Goal: Information Seeking & Learning: Check status

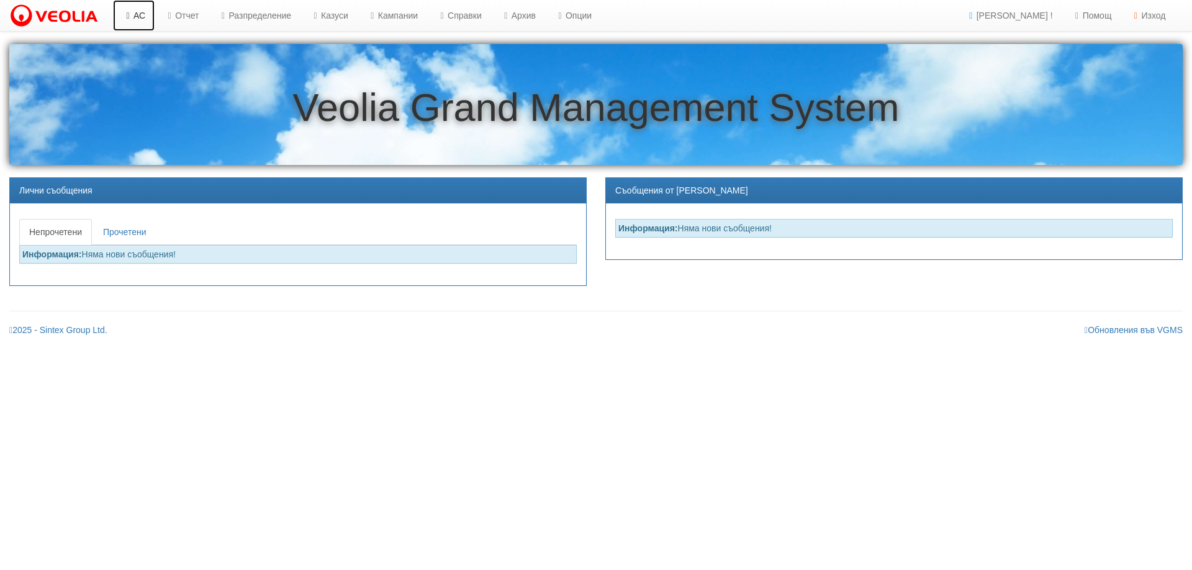
click at [137, 16] on link "АС" at bounding box center [134, 15] width 42 height 31
click at [341, 15] on link "Казуси" at bounding box center [328, 15] width 57 height 31
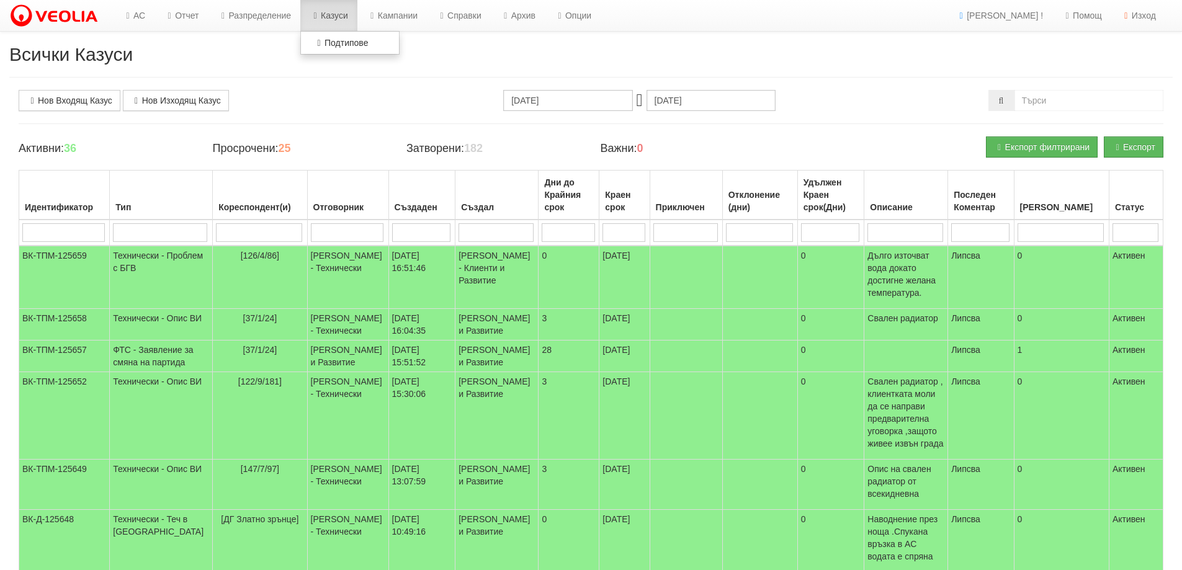
click at [342, 16] on link "Казуси" at bounding box center [328, 15] width 57 height 31
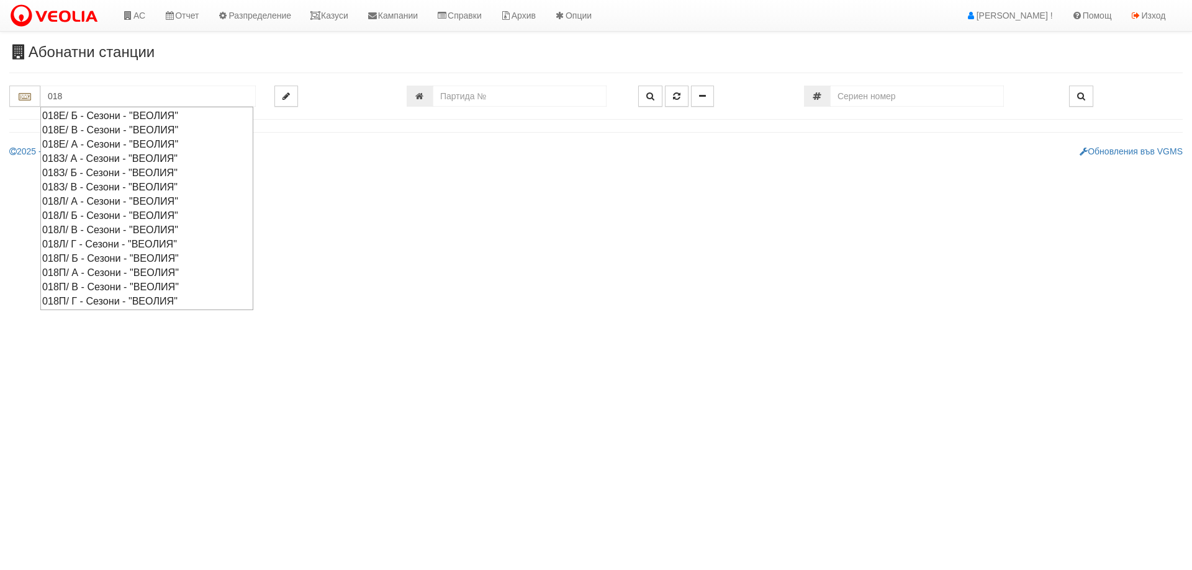
click at [62, 156] on div "018З/ А - Сезони - "ВЕОЛИЯ"" at bounding box center [146, 158] width 209 height 14
type input "018З/ А - Сезони - "ВЕОЛИЯ""
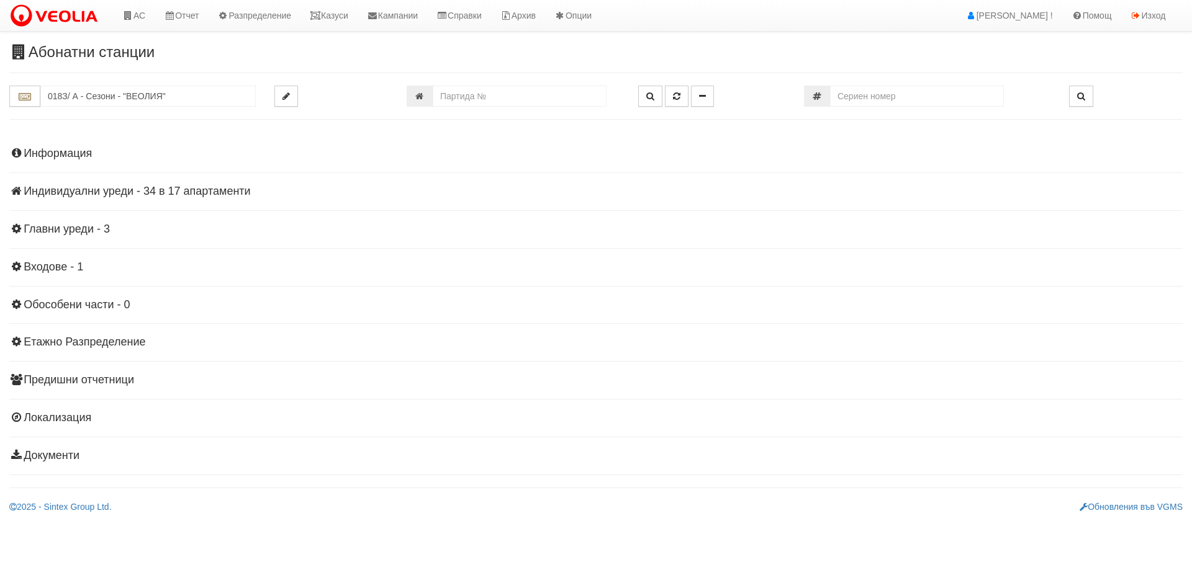
click at [155, 190] on h4 "Индивидуални уреди - 34 в 17 апартаменти" at bounding box center [595, 192] width 1173 height 12
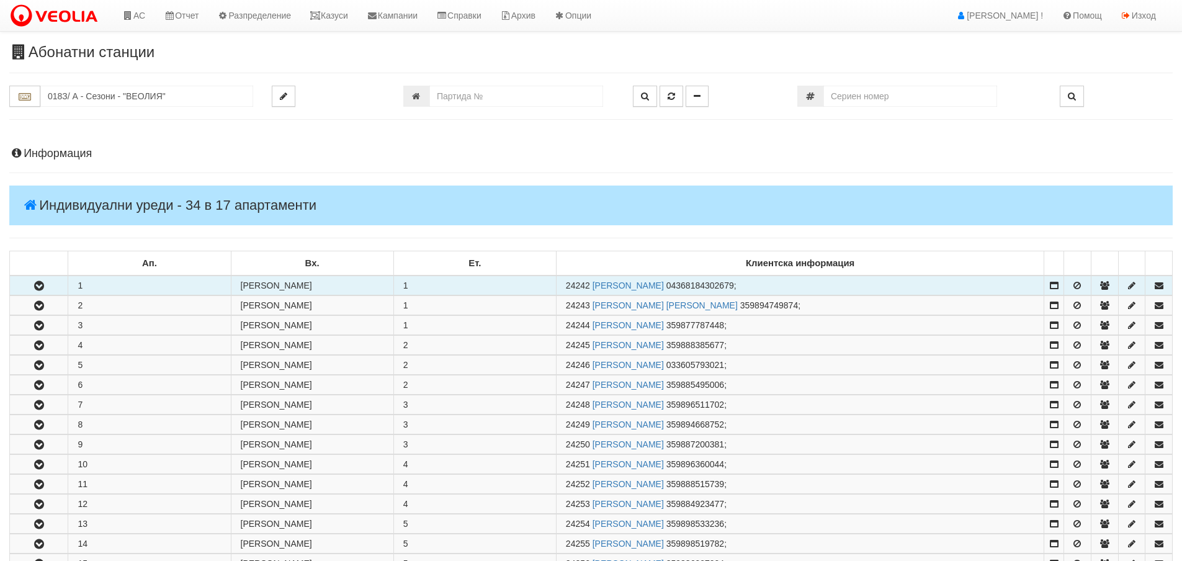
click at [50, 287] on button "button" at bounding box center [39, 285] width 58 height 19
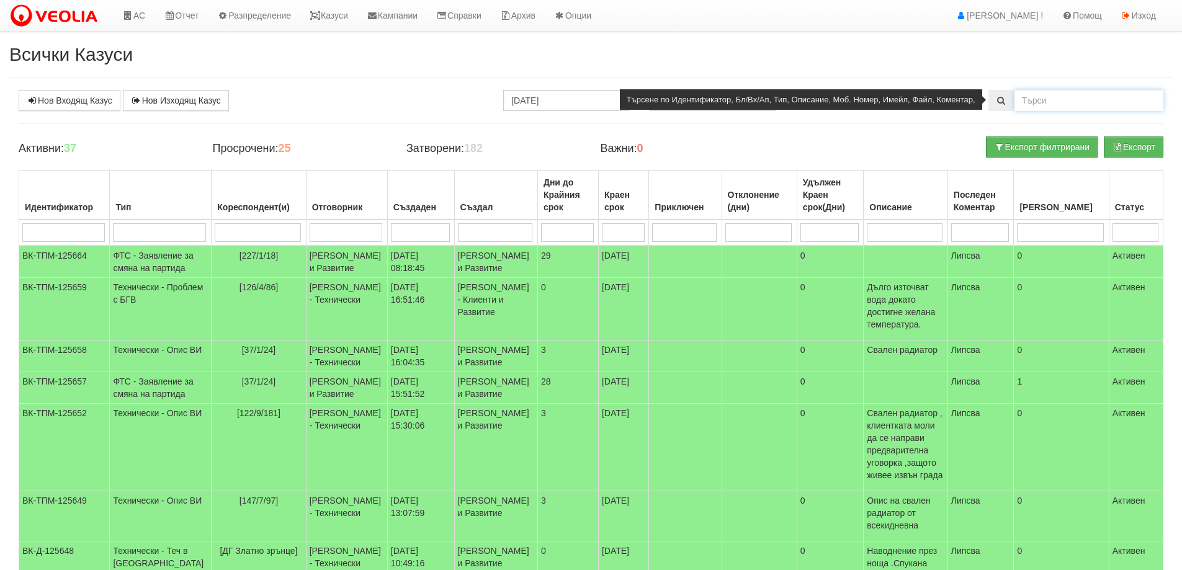
click at [1035, 99] on input "text" at bounding box center [1089, 100] width 149 height 21
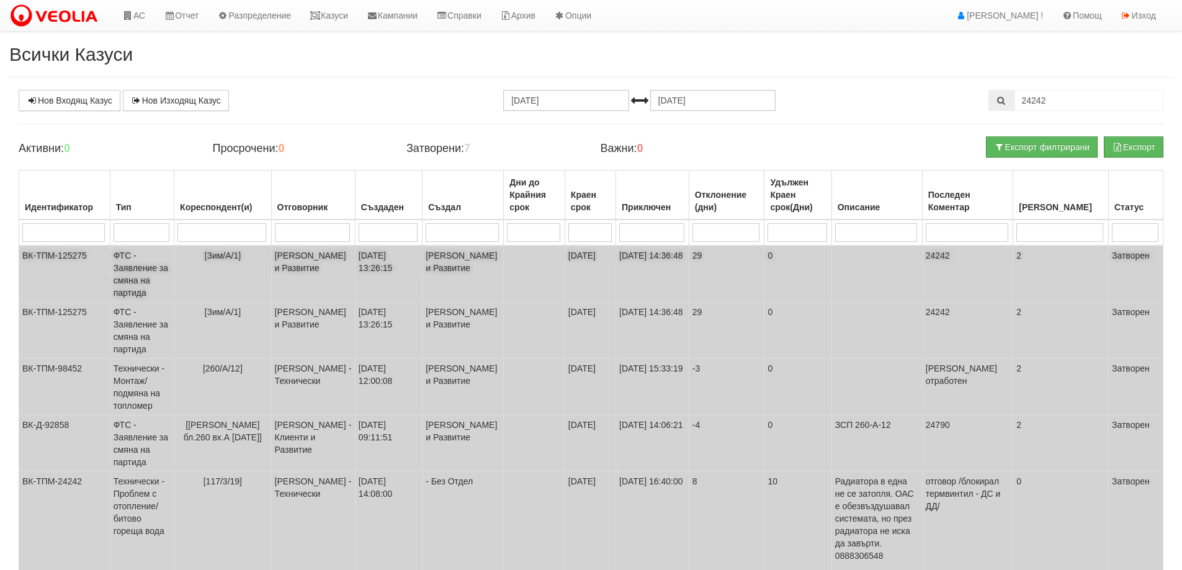
click at [153, 268] on td "ФТС - Заявление за смяна на партида" at bounding box center [142, 274] width 64 height 57
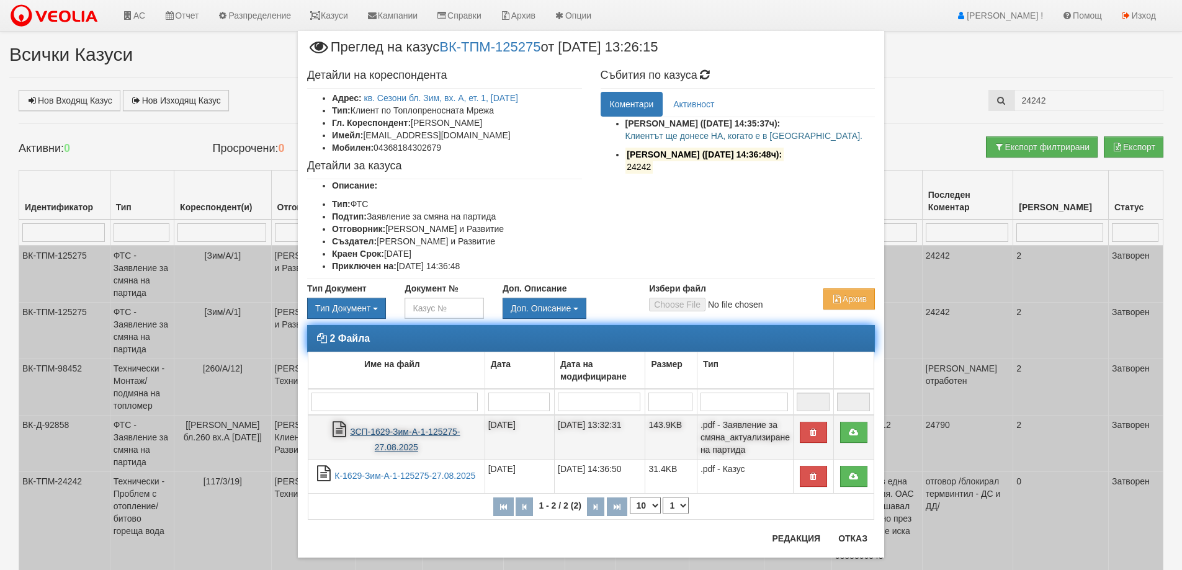
click at [387, 431] on link "ЗСП-1629-Зим-А-1-125275-27.08.2025" at bounding box center [405, 439] width 110 height 25
click at [403, 433] on link "ЗСП-1629-Зим-А-1-125275-27.08.2025" at bounding box center [405, 439] width 110 height 25
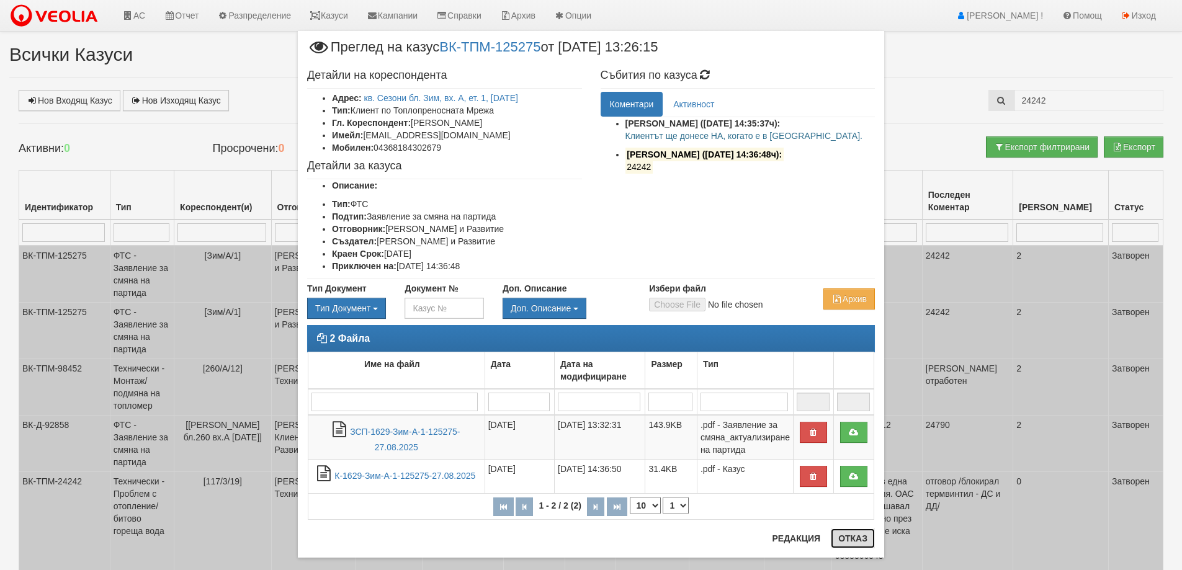
click at [842, 541] on button "Отказ" at bounding box center [853, 539] width 44 height 20
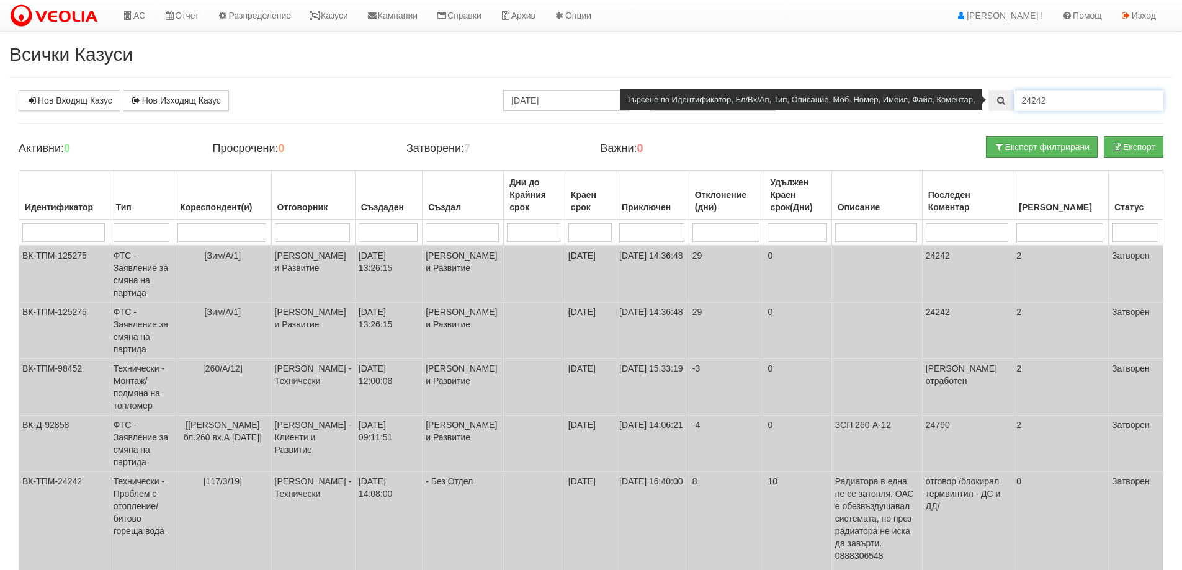
drag, startPoint x: 1056, startPoint y: 99, endPoint x: 999, endPoint y: 106, distance: 57.5
click at [999, 106] on div "24242" at bounding box center [1076, 100] width 175 height 21
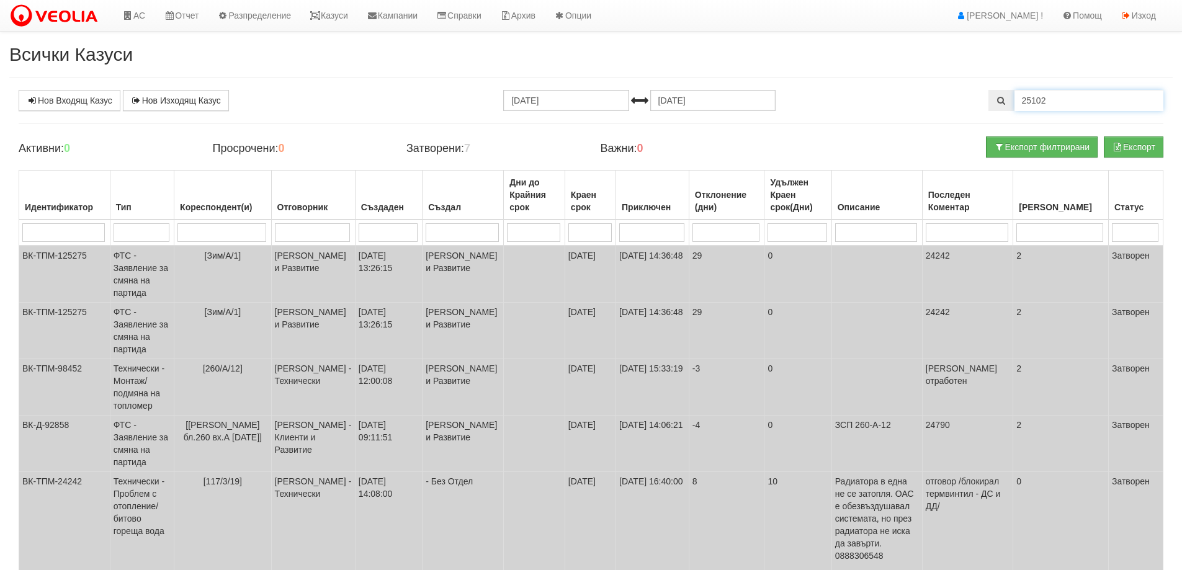
type input "25102"
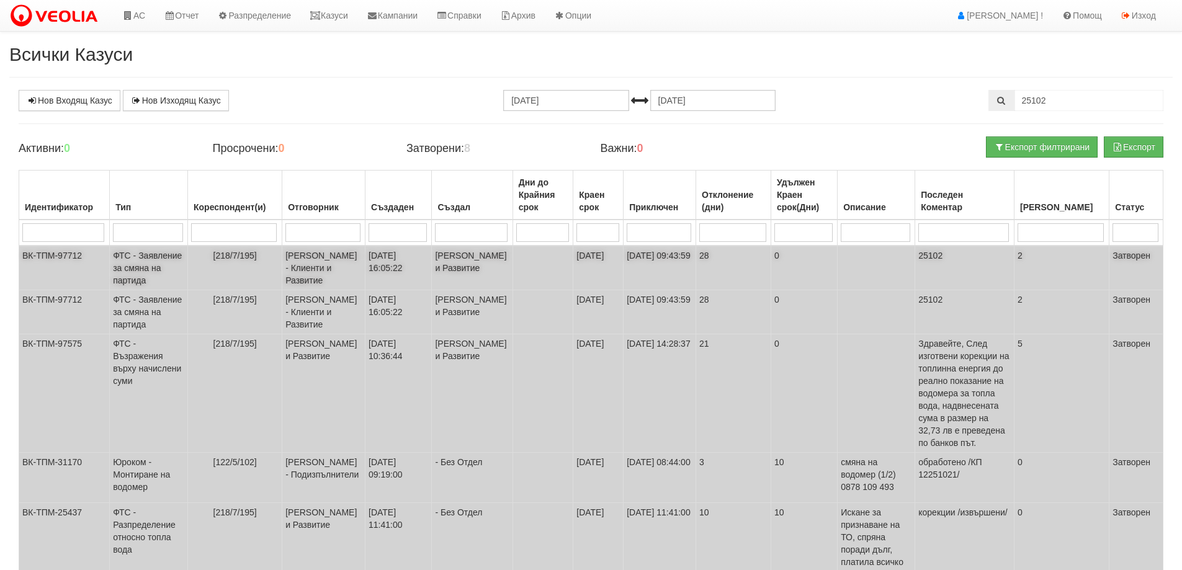
click at [133, 269] on td "ФТС - Заявление за смяна на партида" at bounding box center [149, 268] width 78 height 45
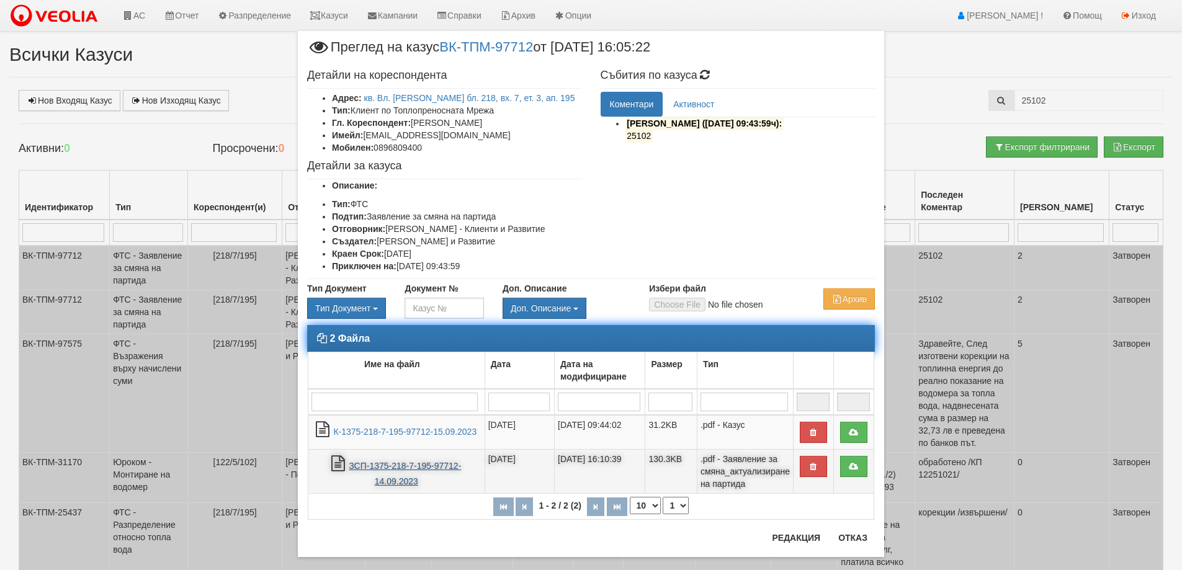
click at [393, 466] on link "ЗСП-1375-218-7-195-97712-14.09.2023" at bounding box center [405, 473] width 112 height 25
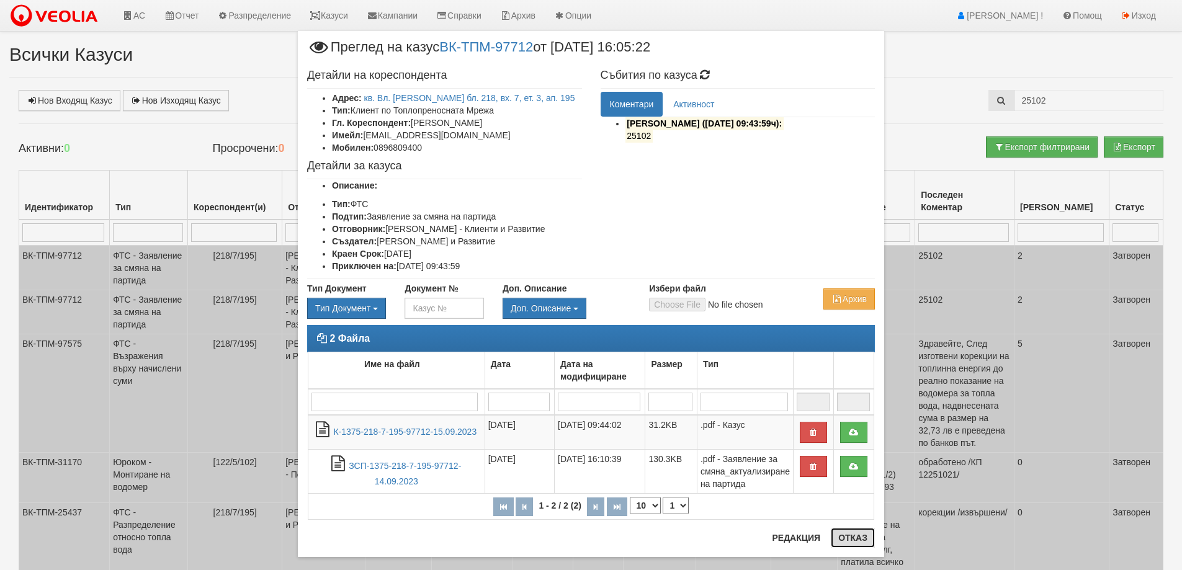
click at [852, 546] on button "Отказ" at bounding box center [853, 538] width 44 height 20
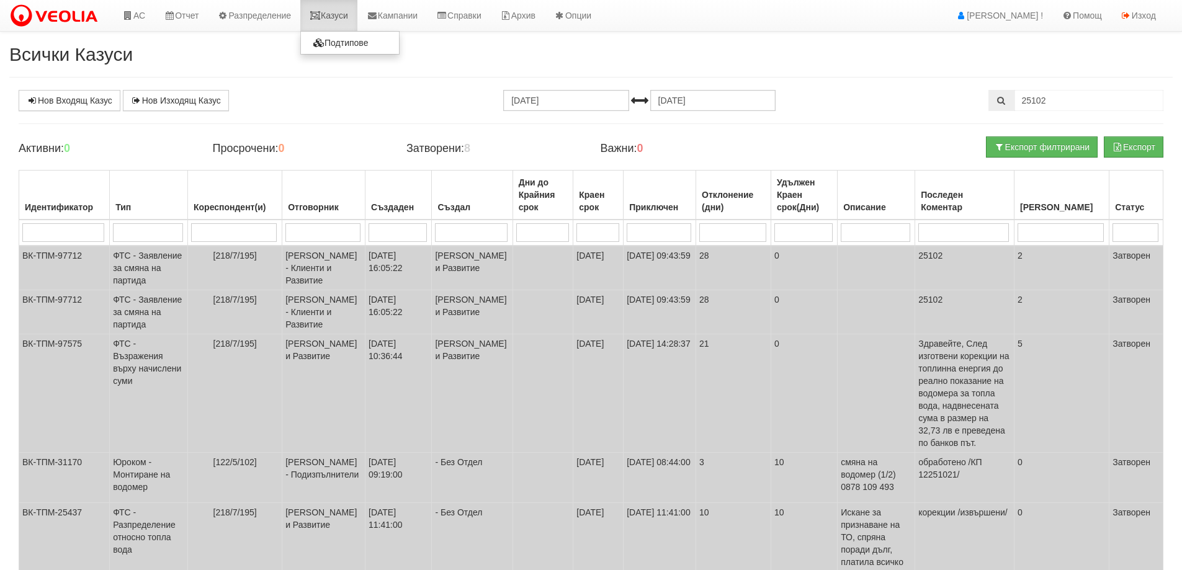
click at [336, 21] on link "Казуси" at bounding box center [328, 15] width 57 height 31
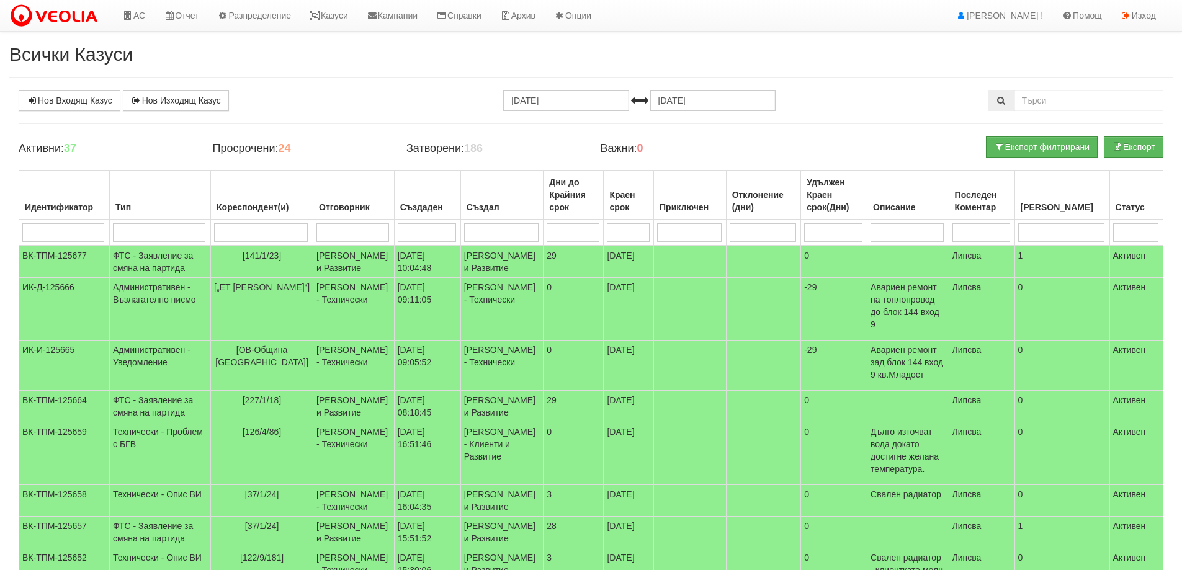
click at [262, 97] on div "Нов Входящ Казус Нов Изходящ Казус" at bounding box center [203, 100] width 388 height 21
click at [148, 278] on td "ФТС - Заявление за смяна на партида" at bounding box center [160, 262] width 101 height 32
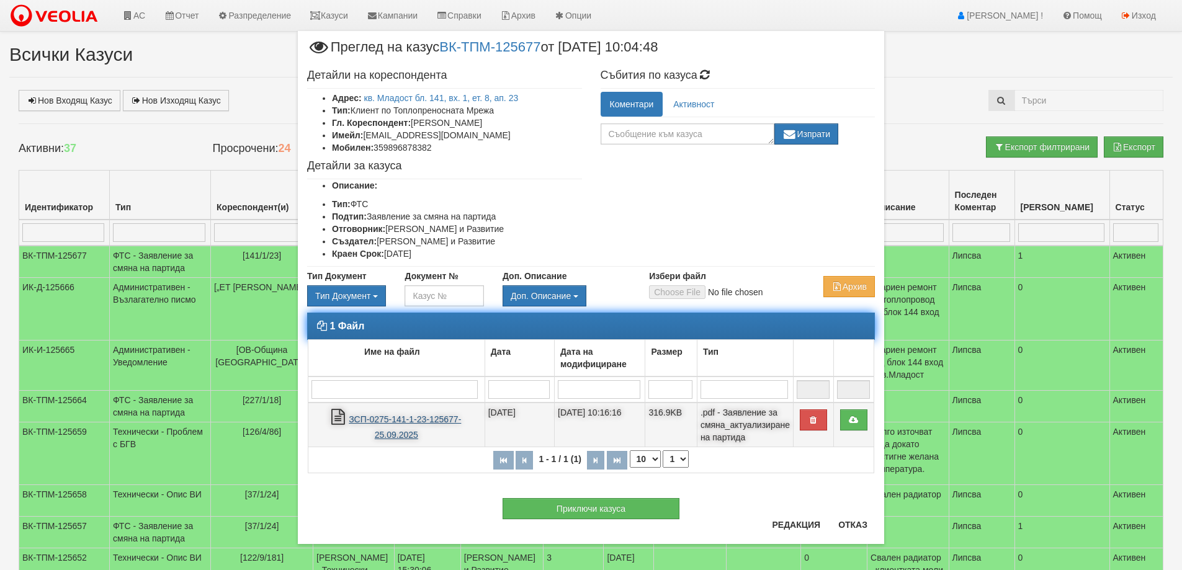
click at [379, 422] on link "ЗСП-0275-141-1-23-125677-25.09.2025" at bounding box center [405, 427] width 112 height 25
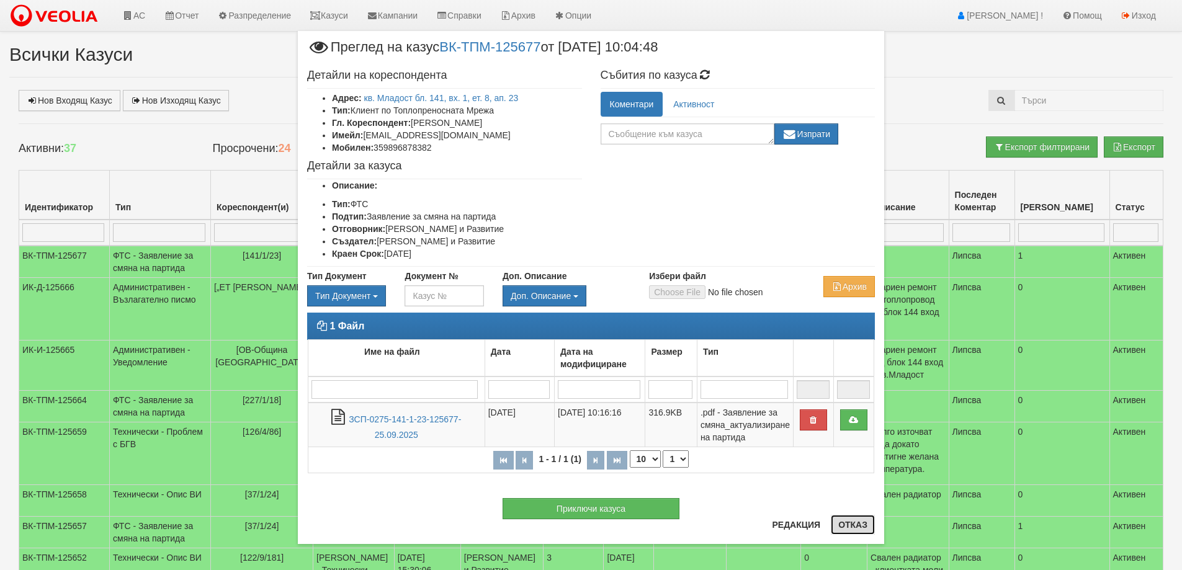
click at [854, 526] on button "Отказ" at bounding box center [853, 525] width 44 height 20
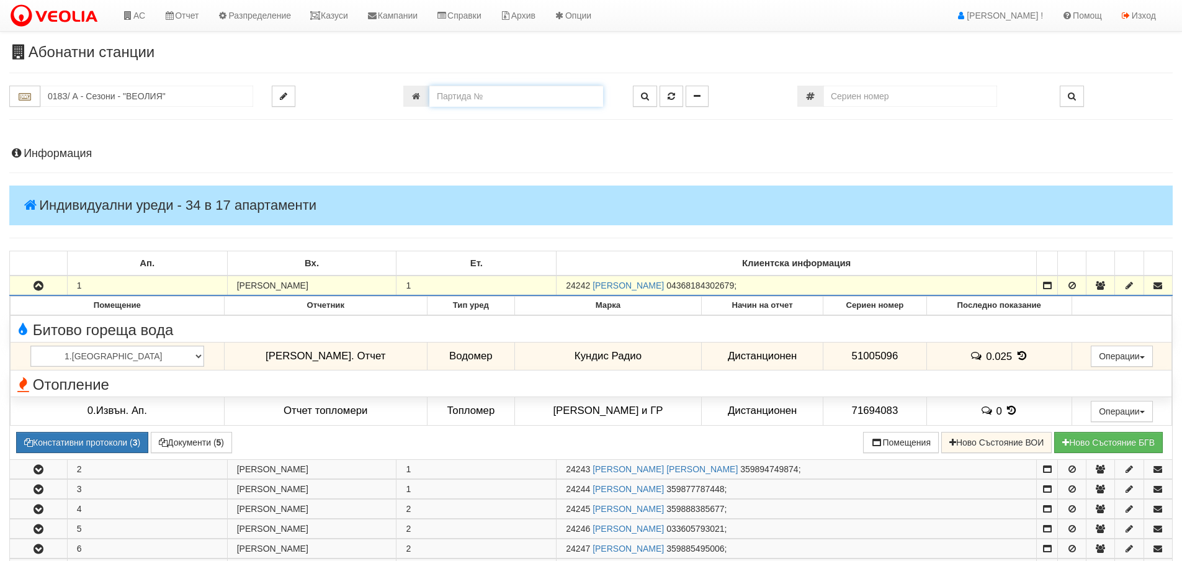
click at [459, 92] on input "number" at bounding box center [517, 96] width 174 height 21
type input "25102"
type input "218/7 - "ВЕОЛИЯ ЕНЕРДЖИ ВАРНА " ЕАД"
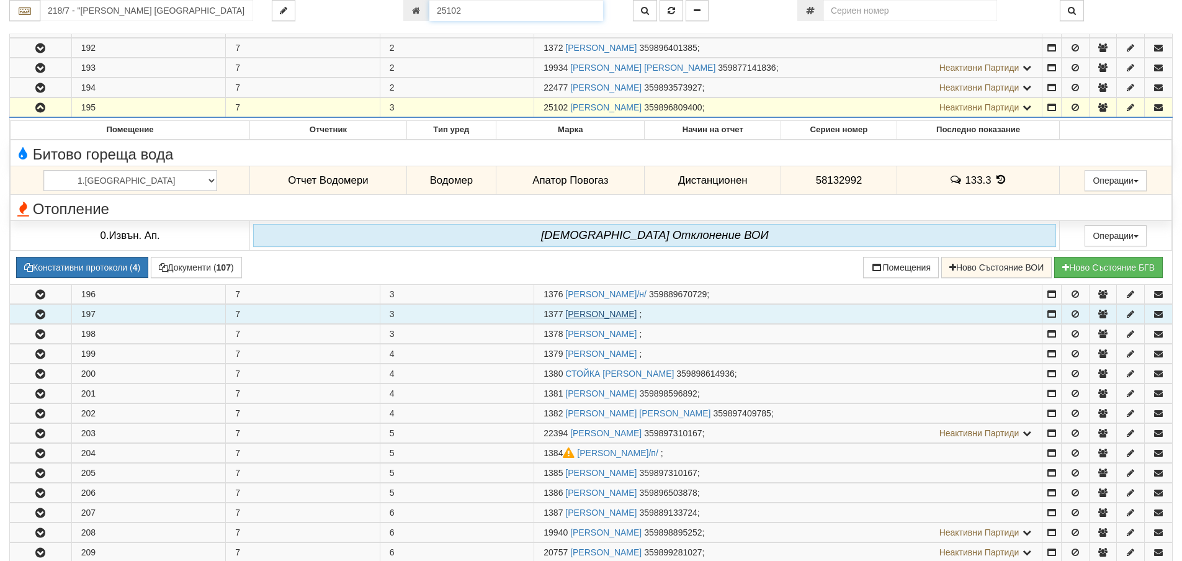
scroll to position [280, 0]
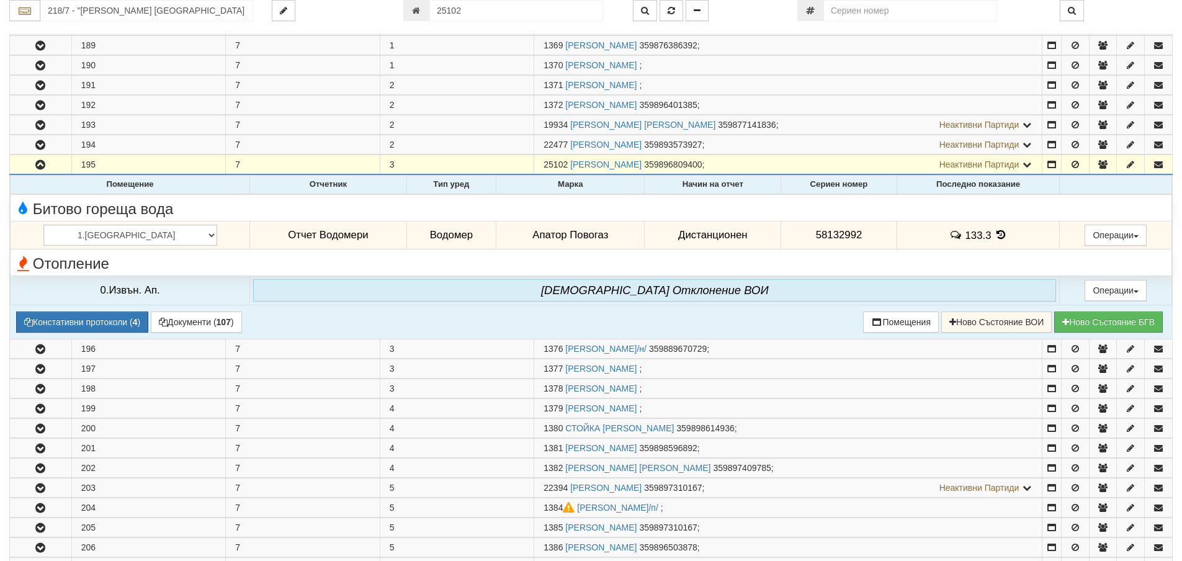
click at [994, 233] on icon at bounding box center [1001, 235] width 14 height 11
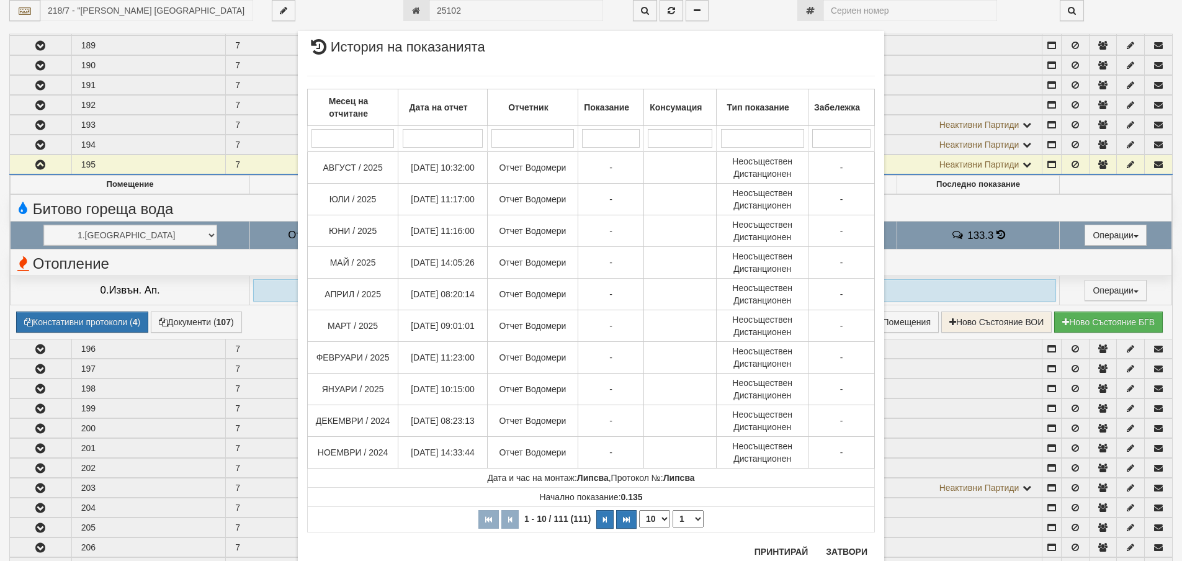
click at [661, 520] on select "10 20 30 40" at bounding box center [654, 518] width 31 height 17
select select "40"
click at [639, 528] on select "10 20 30 40" at bounding box center [654, 518] width 31 height 17
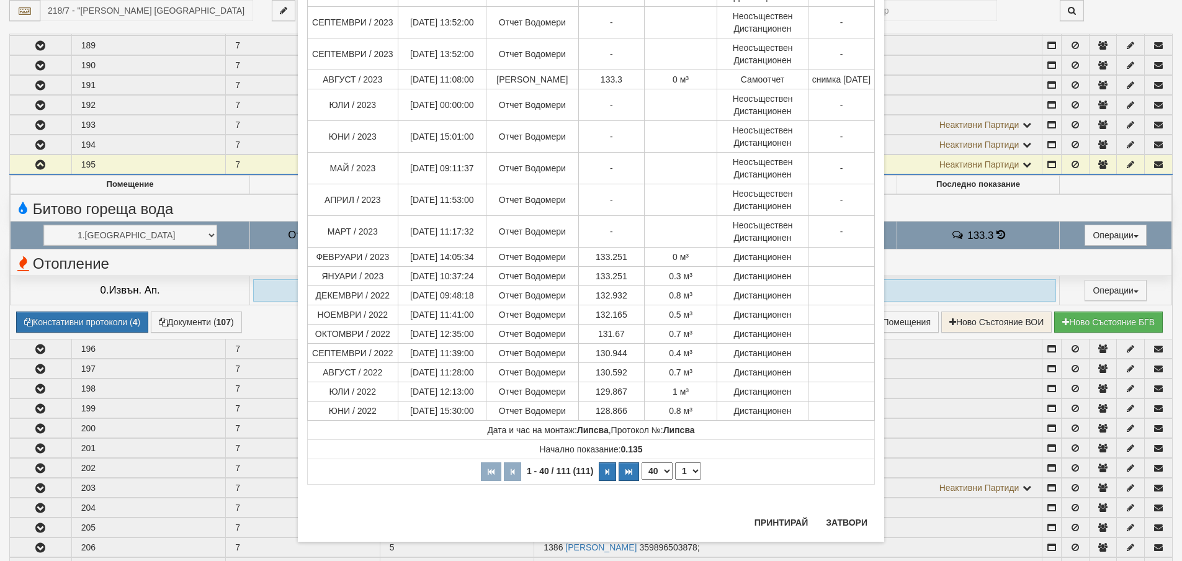
scroll to position [885, 0]
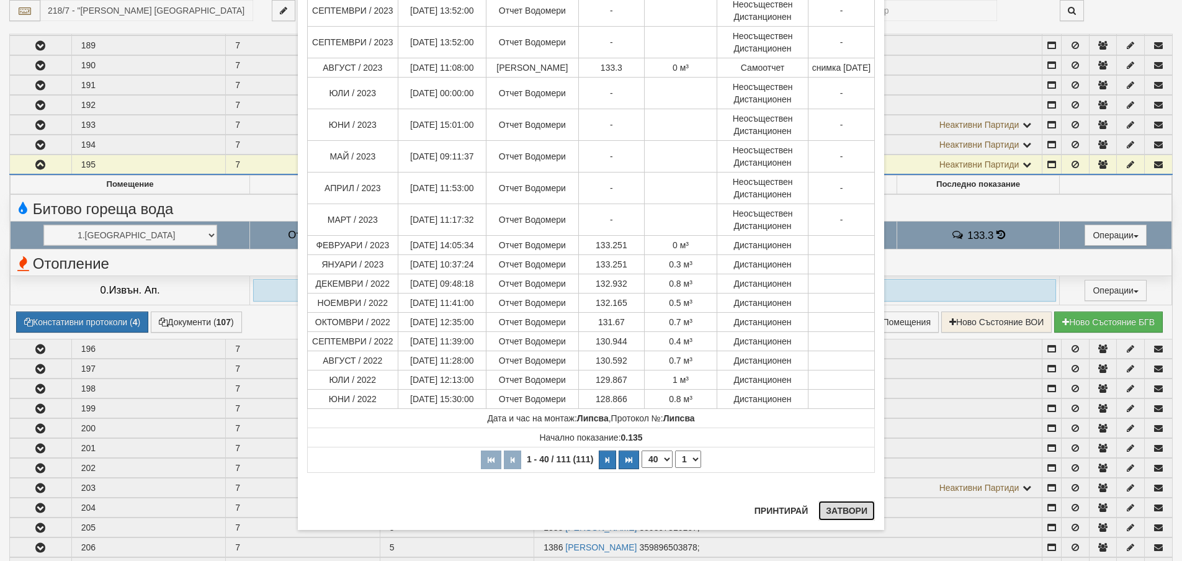
click at [834, 508] on button "Затвори" at bounding box center [847, 511] width 56 height 20
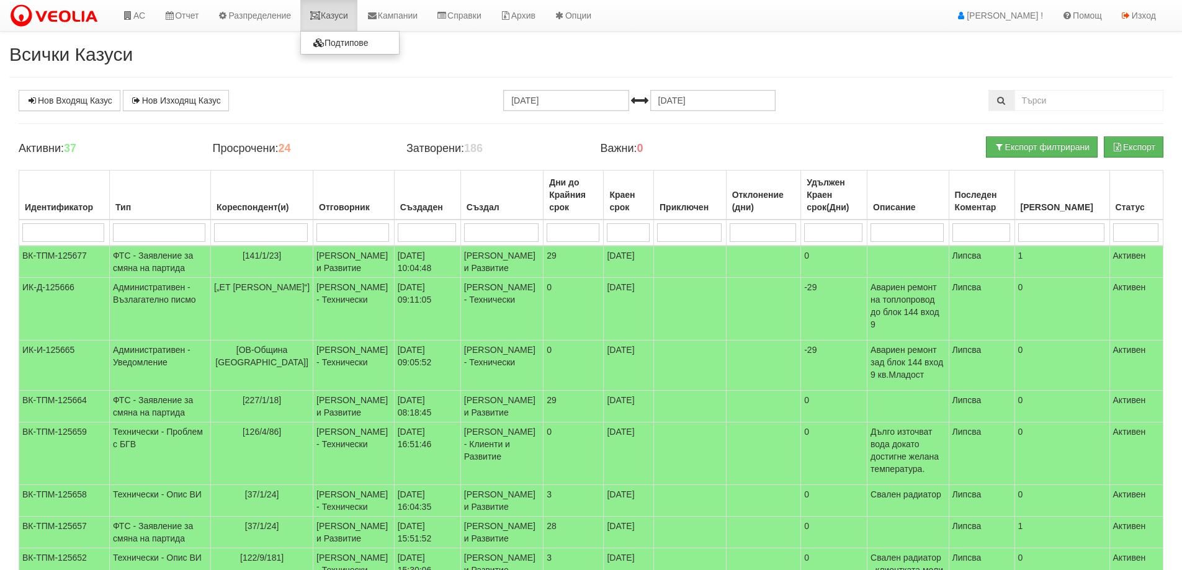
click at [333, 14] on link "Казуси" at bounding box center [328, 15] width 57 height 31
click at [340, 16] on link "Казуси" at bounding box center [328, 15] width 57 height 31
